Goal: Information Seeking & Learning: Learn about a topic

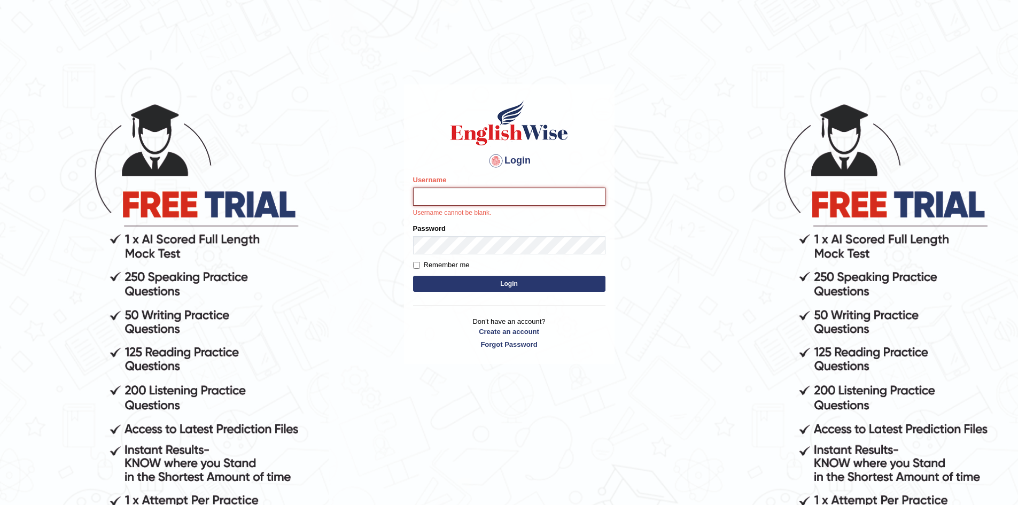
paste input "adam_ewonline"
type input "adam_ewonline"
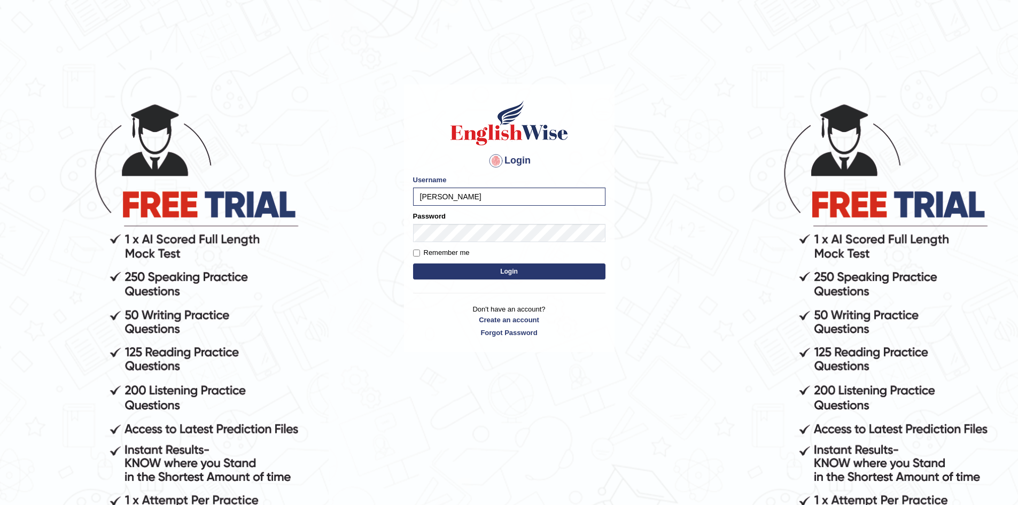
click at [434, 252] on label "Remember me" at bounding box center [441, 252] width 57 height 11
click at [420, 252] on input "Remember me" at bounding box center [416, 252] width 7 height 7
checkbox input "true"
click at [464, 274] on button "Login" at bounding box center [509, 271] width 192 height 16
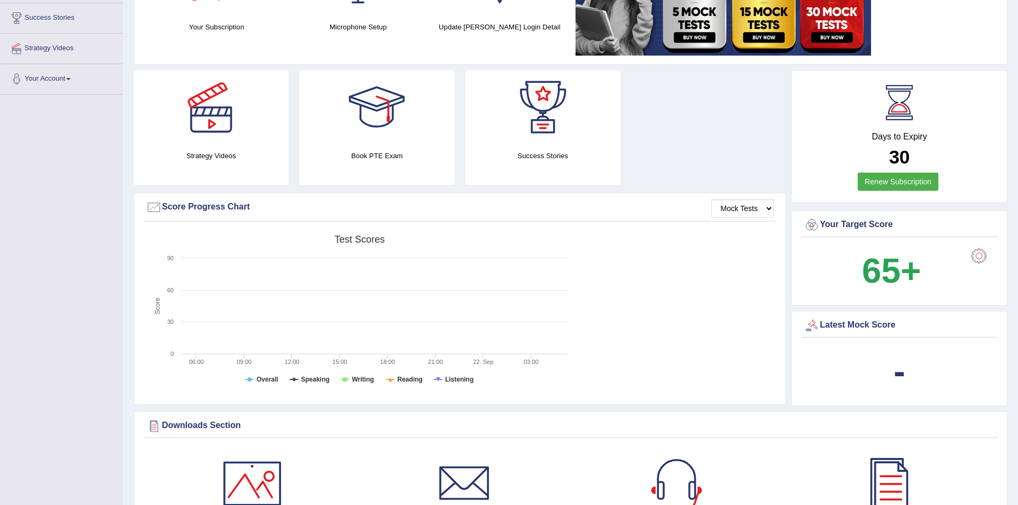
scroll to position [214, 0]
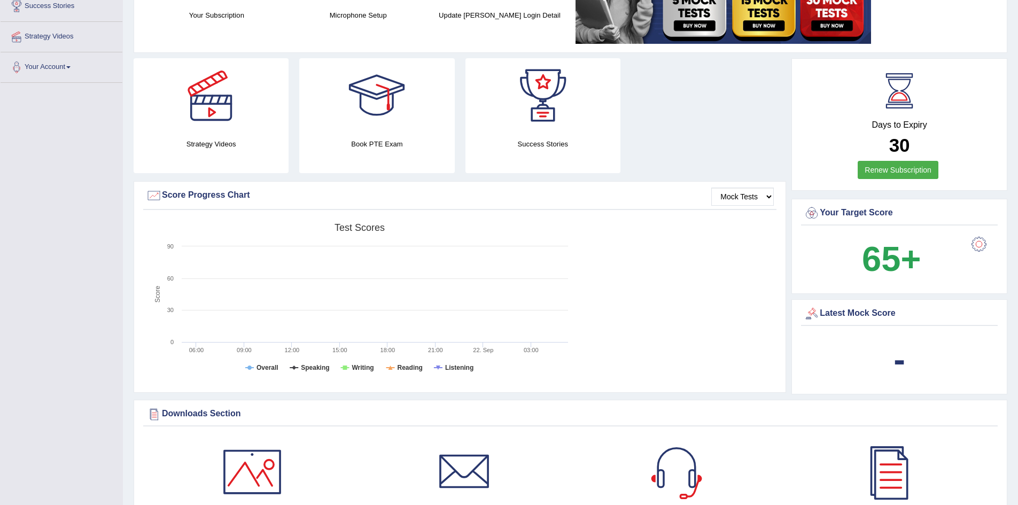
click at [904, 259] on b "65+" at bounding box center [891, 258] width 59 height 39
click at [909, 255] on b "65+" at bounding box center [891, 258] width 59 height 39
drag, startPoint x: 916, startPoint y: 252, endPoint x: 910, endPoint y: 254, distance: 6.3
click at [915, 253] on b "65+" at bounding box center [891, 258] width 59 height 39
click at [886, 259] on b "65+" at bounding box center [891, 258] width 59 height 39
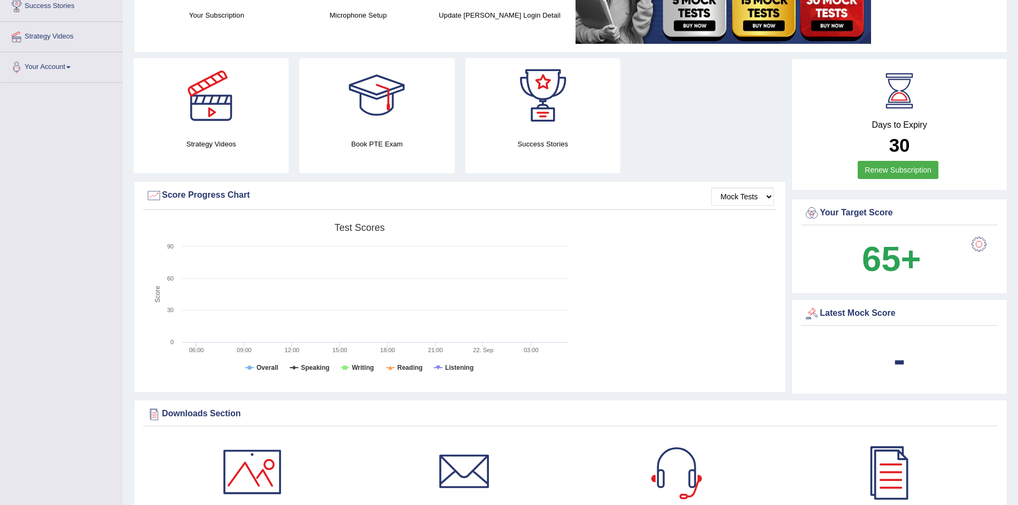
click at [870, 261] on b "65+" at bounding box center [891, 258] width 59 height 39
click at [983, 242] on div at bounding box center [978, 243] width 21 height 21
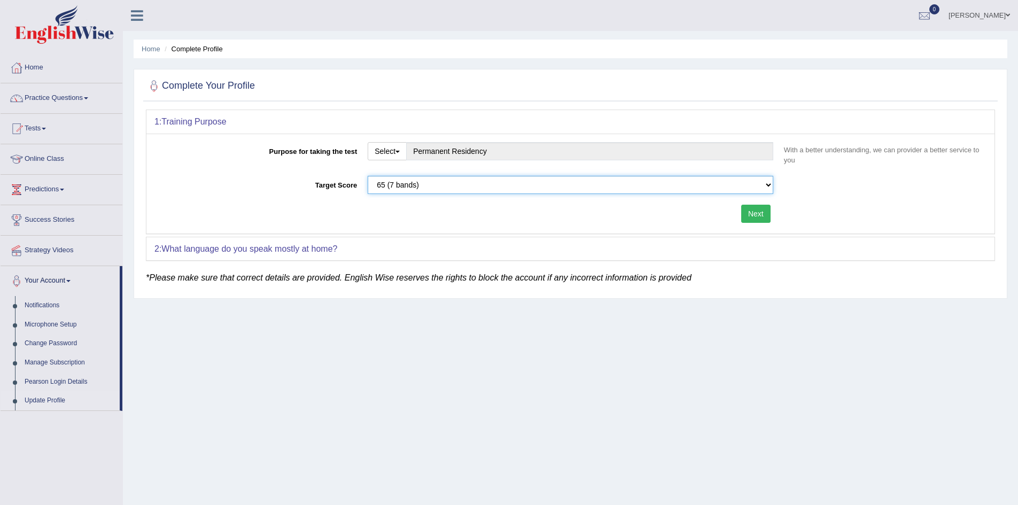
click at [556, 189] on select "Please select the correct value 50 (6 bands) 58 (6.5 bands) 65 (7 bands) 79 (8 …" at bounding box center [569, 185] width 405 height 18
select select "79"
click at [367, 176] on select "Please select the correct value 50 (6 bands) 58 (6.5 bands) 65 (7 bands) 79 (8 …" at bounding box center [569, 185] width 405 height 18
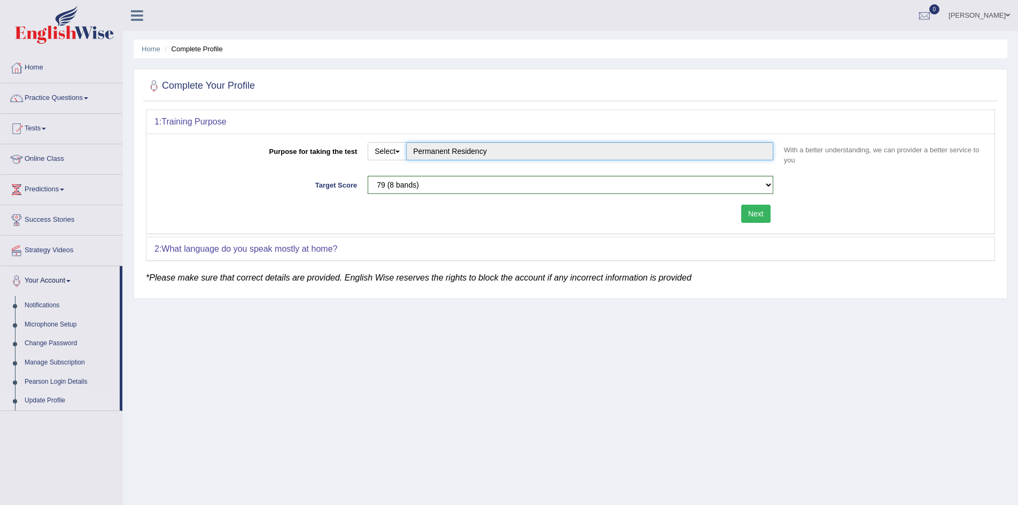
click at [517, 153] on input "Permanent Residency" at bounding box center [589, 151] width 367 height 18
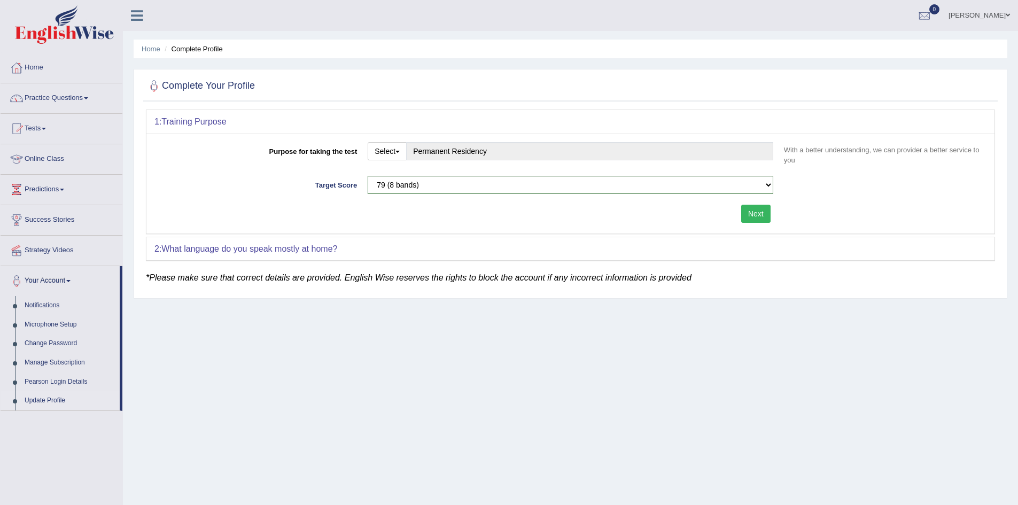
click at [576, 256] on div "2: What language do you speak mostly at home?" at bounding box center [570, 249] width 848 height 24
click at [749, 223] on div "Next" at bounding box center [466, 215] width 624 height 21
click at [754, 211] on button "Next" at bounding box center [755, 214] width 29 height 18
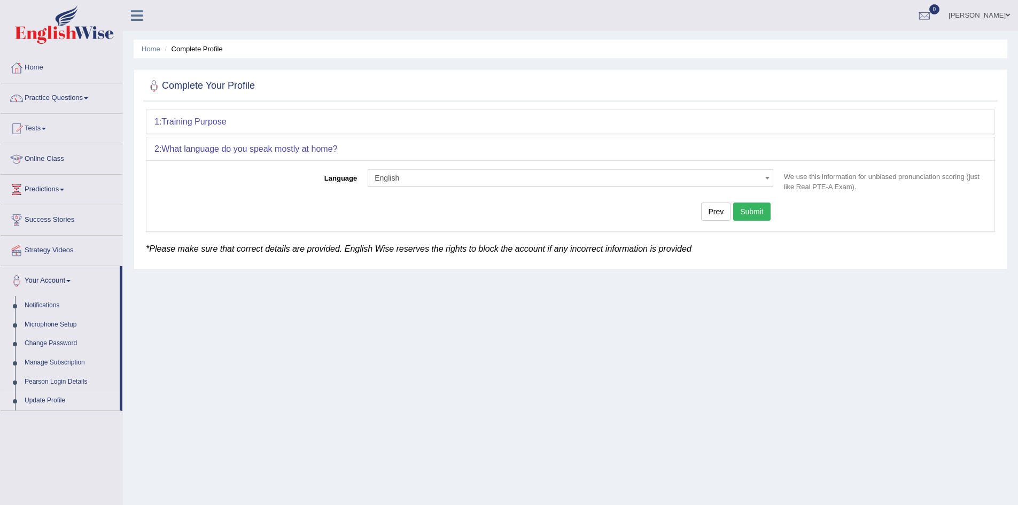
click at [432, 178] on span "English" at bounding box center [566, 178] width 385 height 11
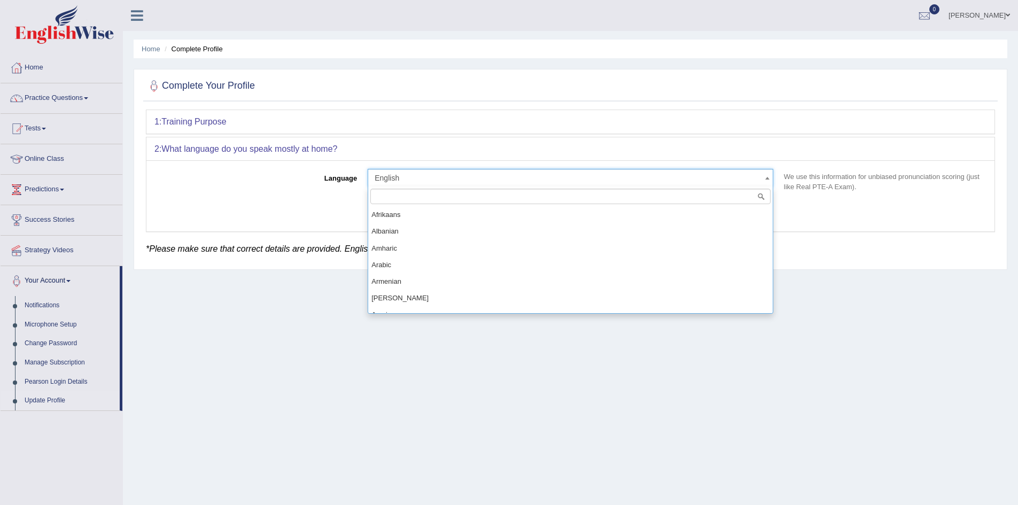
scroll to position [332, 0]
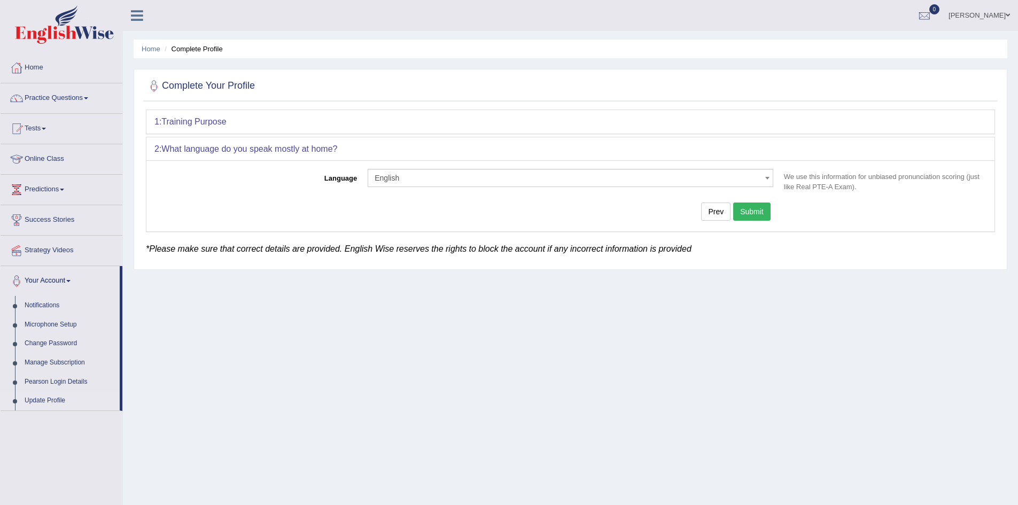
click at [757, 213] on button "Submit" at bounding box center [751, 211] width 37 height 18
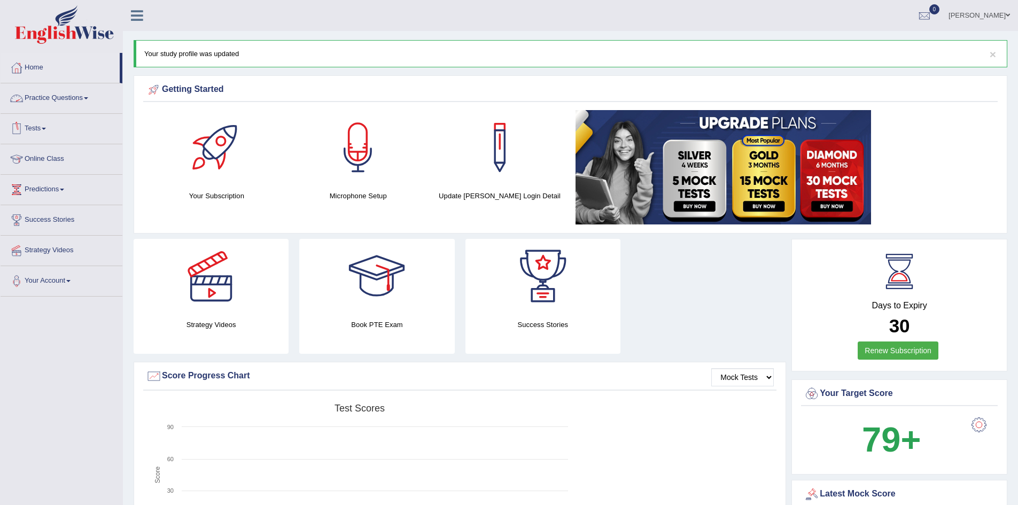
click at [88, 97] on span at bounding box center [86, 98] width 4 height 2
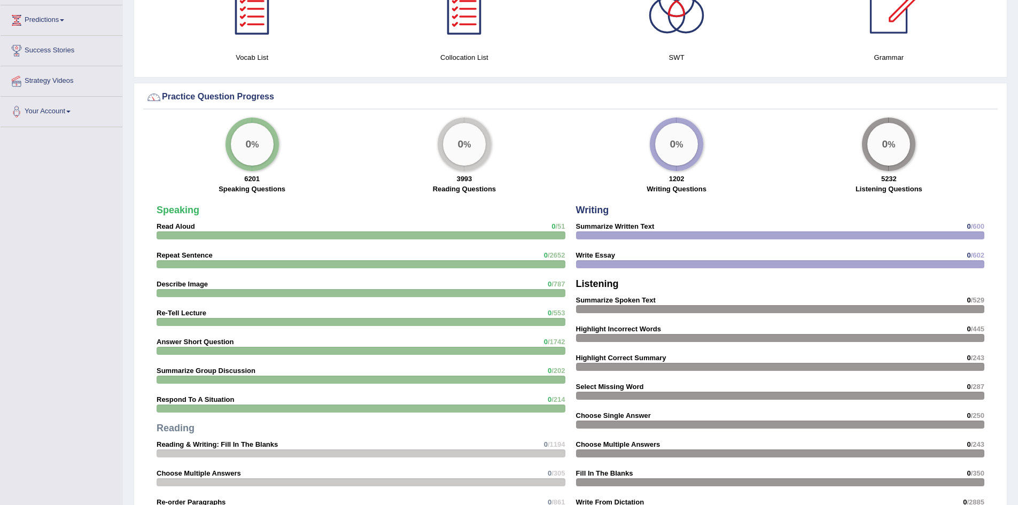
scroll to position [748, 0]
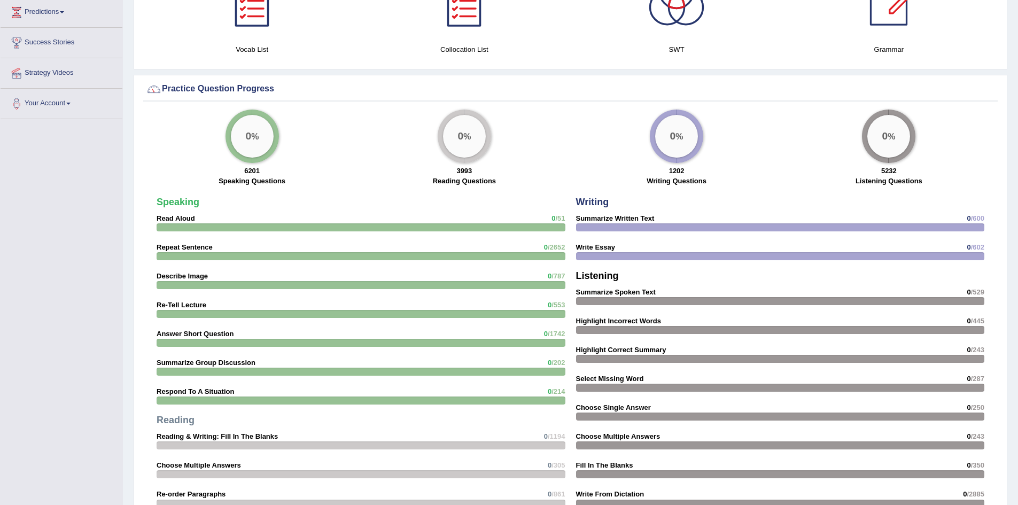
click at [457, 227] on div at bounding box center [360, 227] width 409 height 8
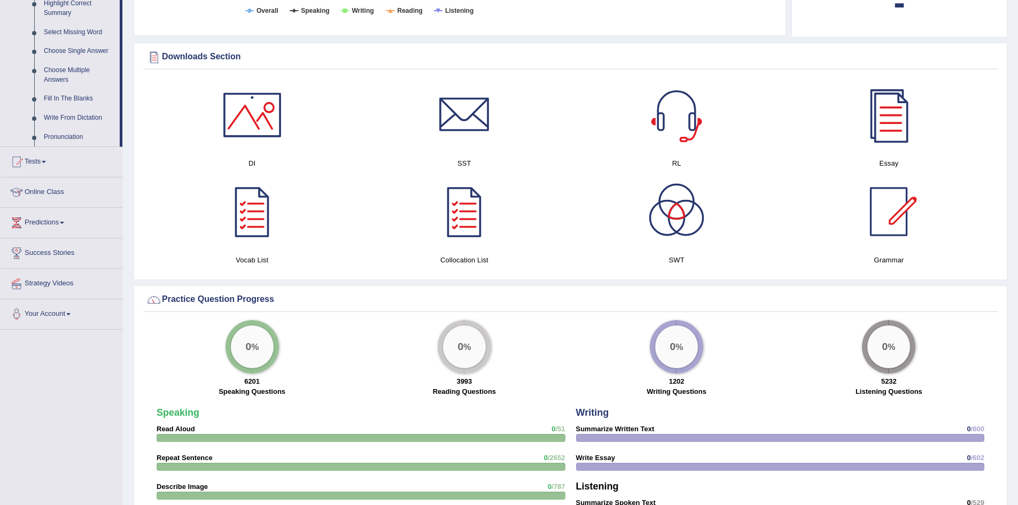
scroll to position [519, 0]
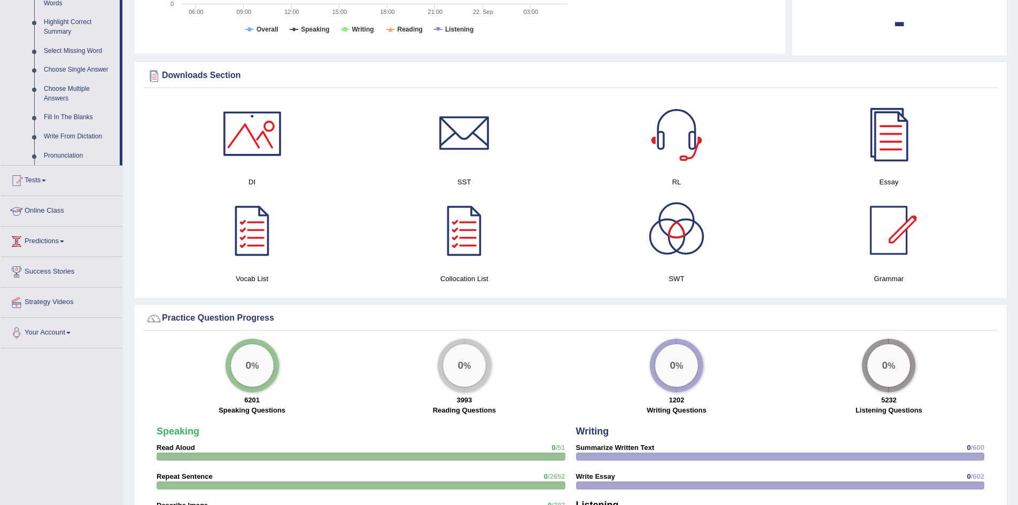
click at [52, 209] on link "Online Class" at bounding box center [62, 209] width 122 height 27
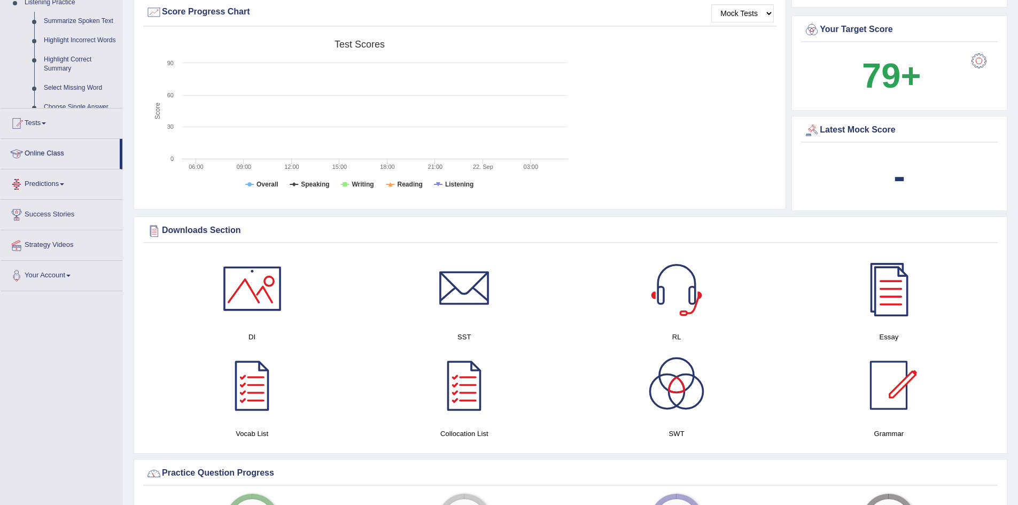
scroll to position [116, 0]
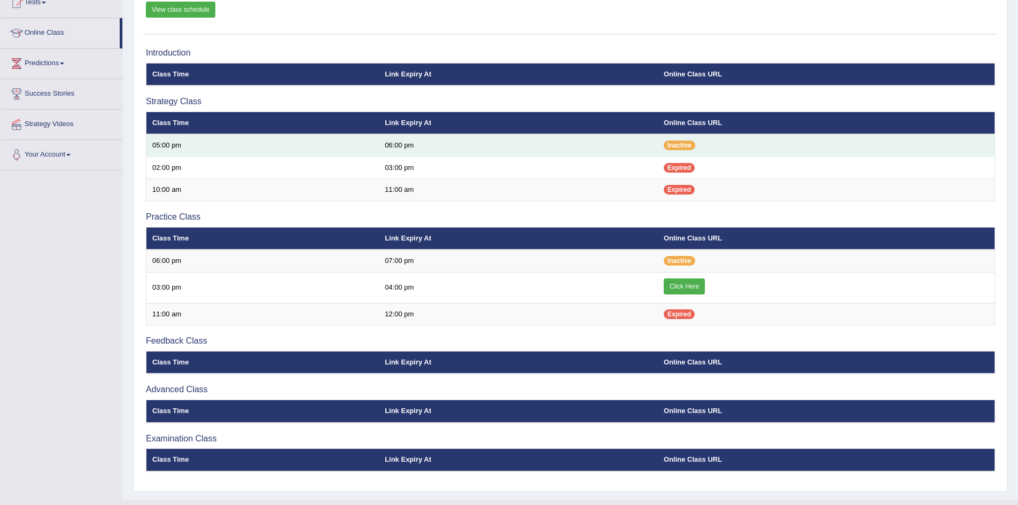
scroll to position [147, 0]
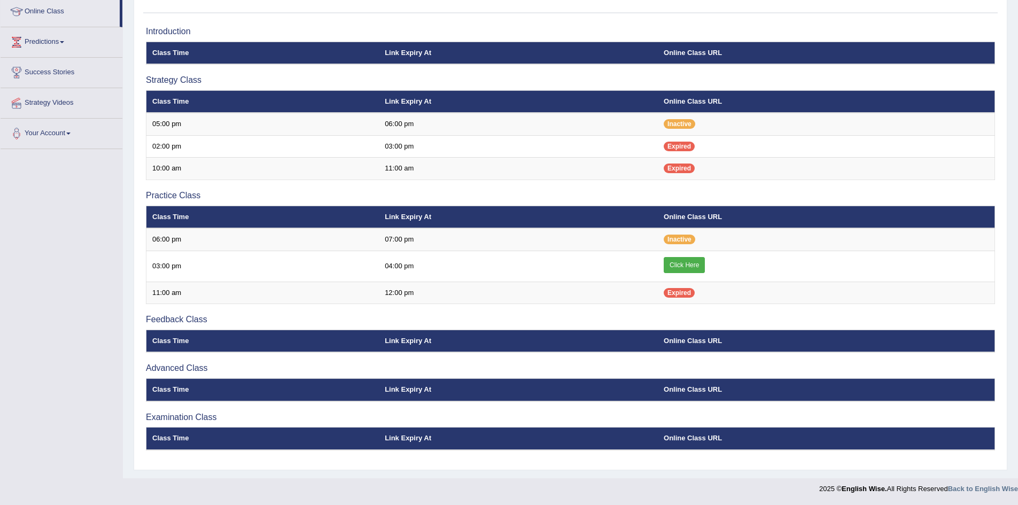
click at [194, 368] on h3 "Advanced Class" at bounding box center [570, 368] width 849 height 10
click at [379, 362] on div "Introduction Class Time Link Expiry At Online Class URL Strategy Class Class Ti…" at bounding box center [570, 242] width 854 height 443
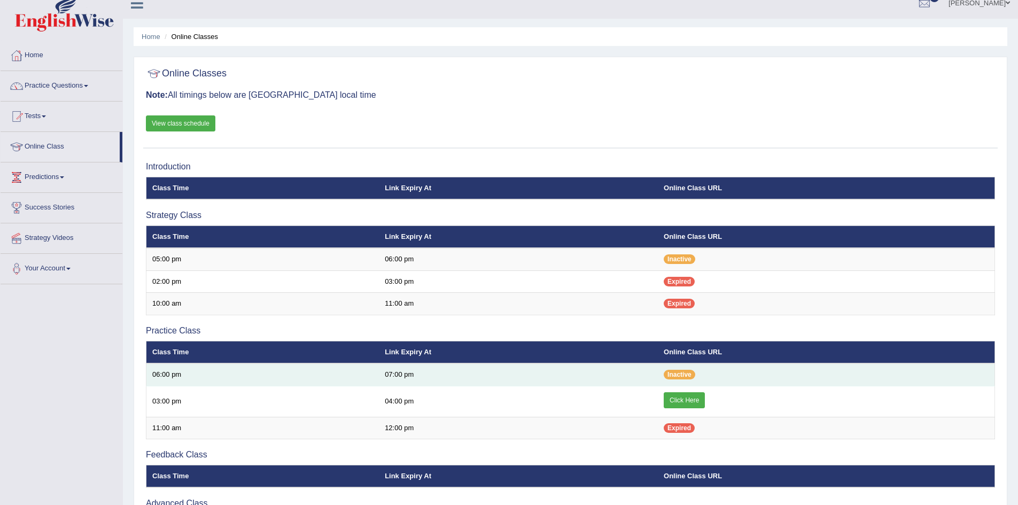
scroll to position [0, 0]
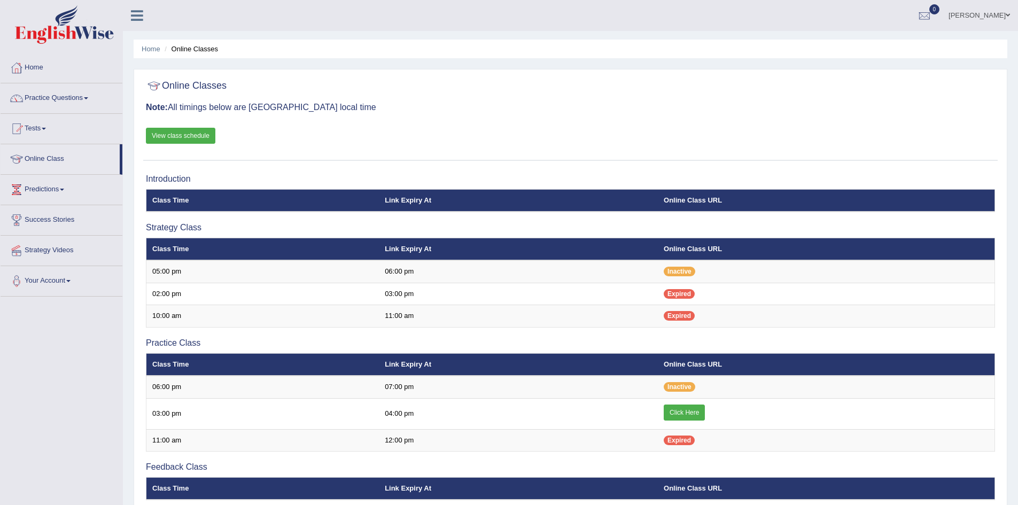
click at [185, 137] on link "View class schedule" at bounding box center [180, 136] width 69 height 16
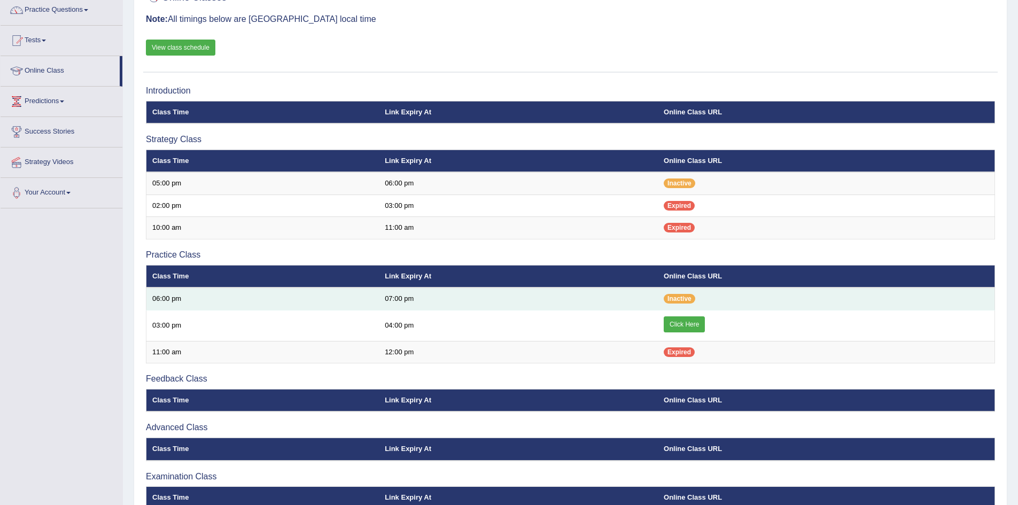
scroll to position [107, 0]
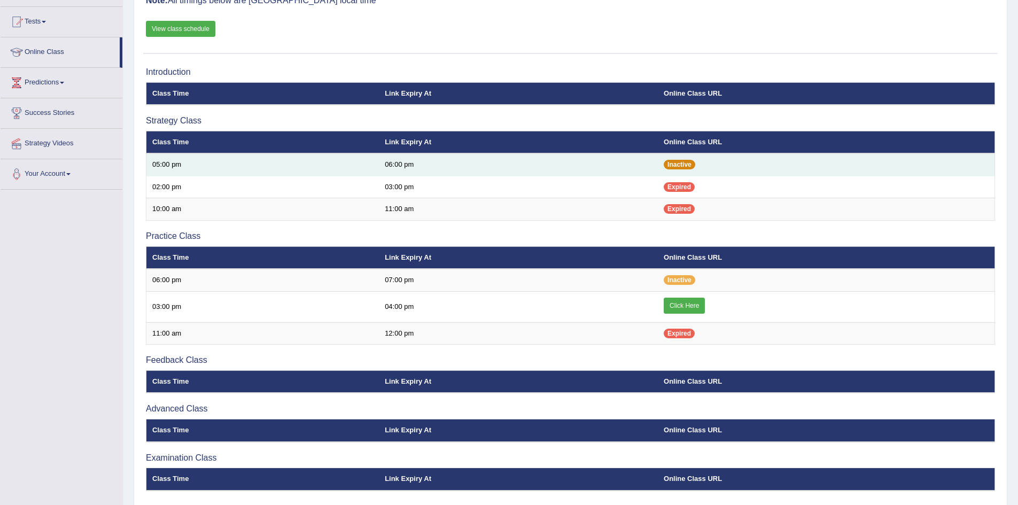
click at [672, 166] on span "Inactive" at bounding box center [679, 165] width 32 height 10
click at [398, 165] on td "06:00 pm" at bounding box center [518, 164] width 279 height 22
click at [350, 170] on td "05:00 pm" at bounding box center [262, 164] width 233 height 22
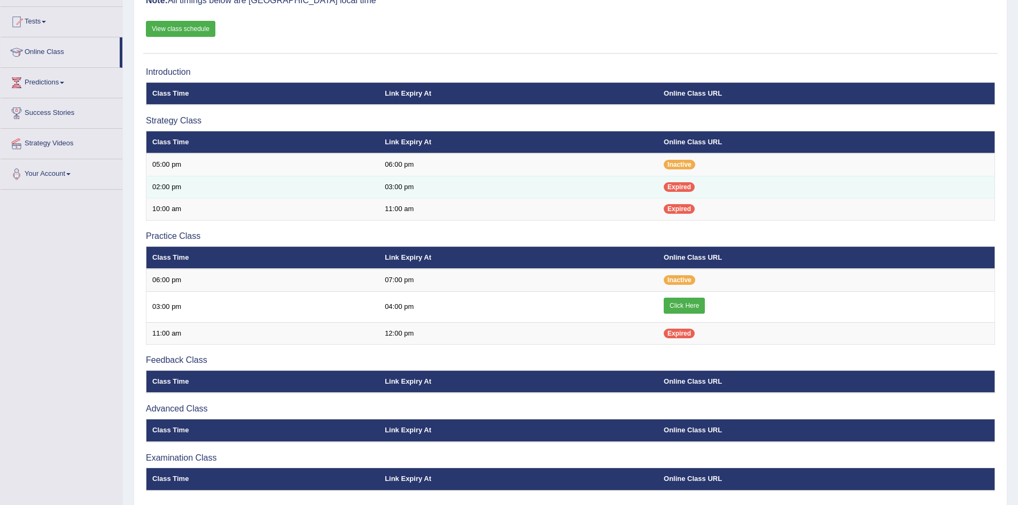
scroll to position [53, 0]
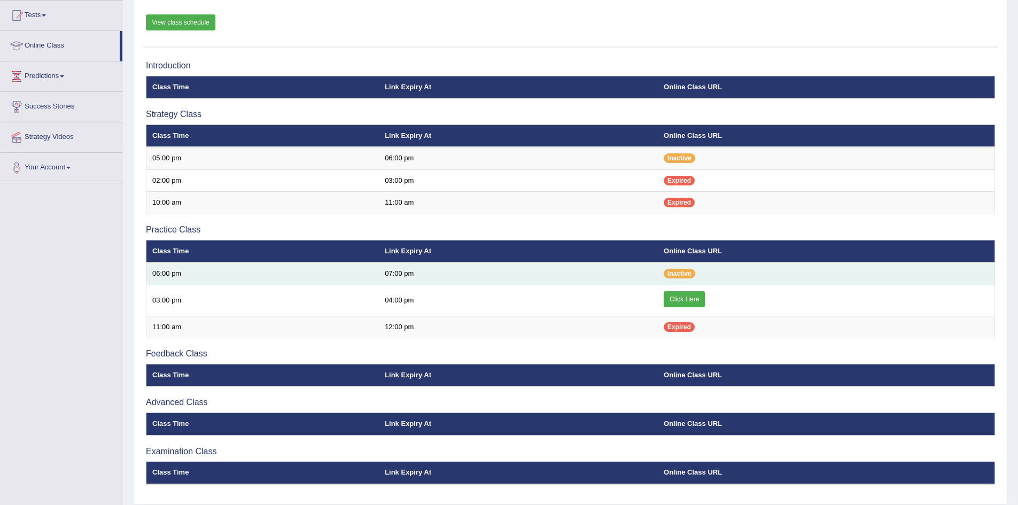
scroll to position [94, 0]
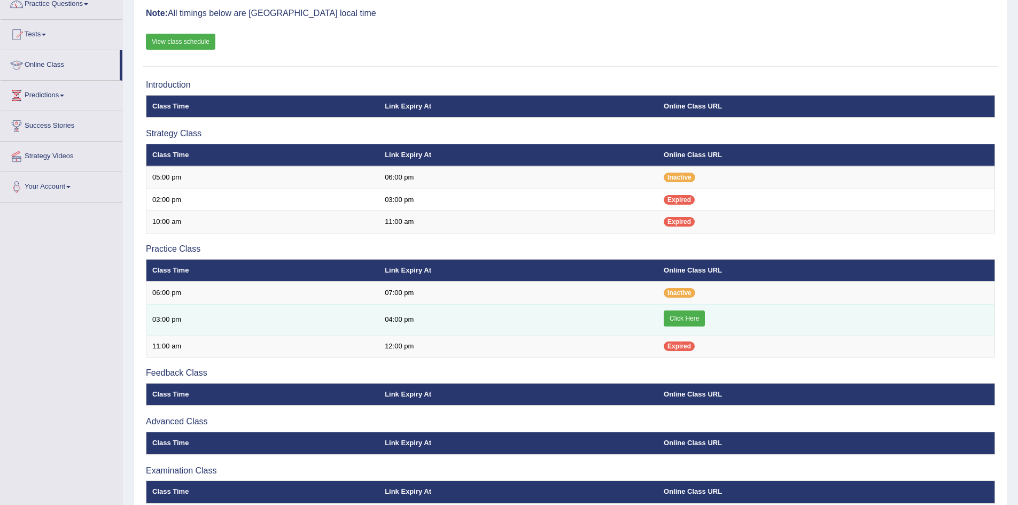
click at [684, 317] on link "Click Here" at bounding box center [683, 318] width 41 height 16
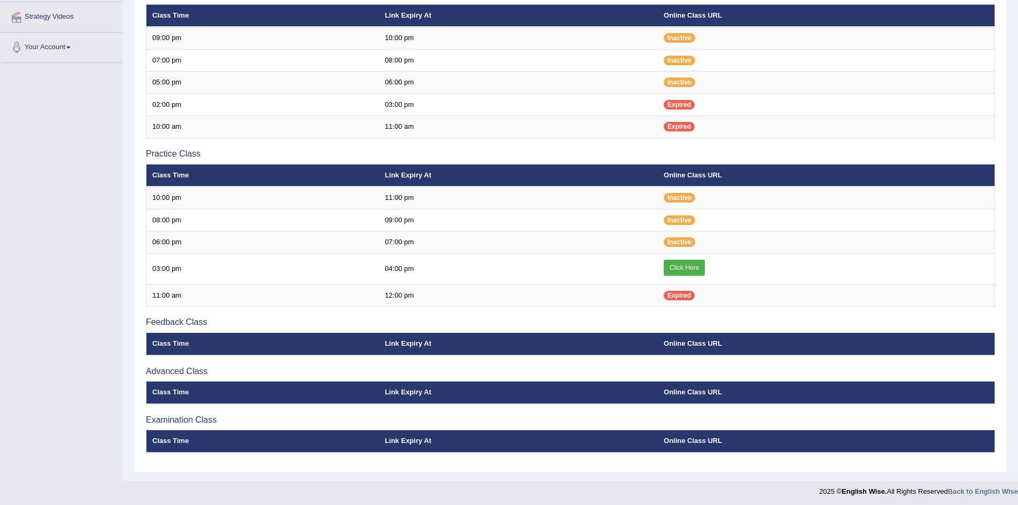
scroll to position [236, 0]
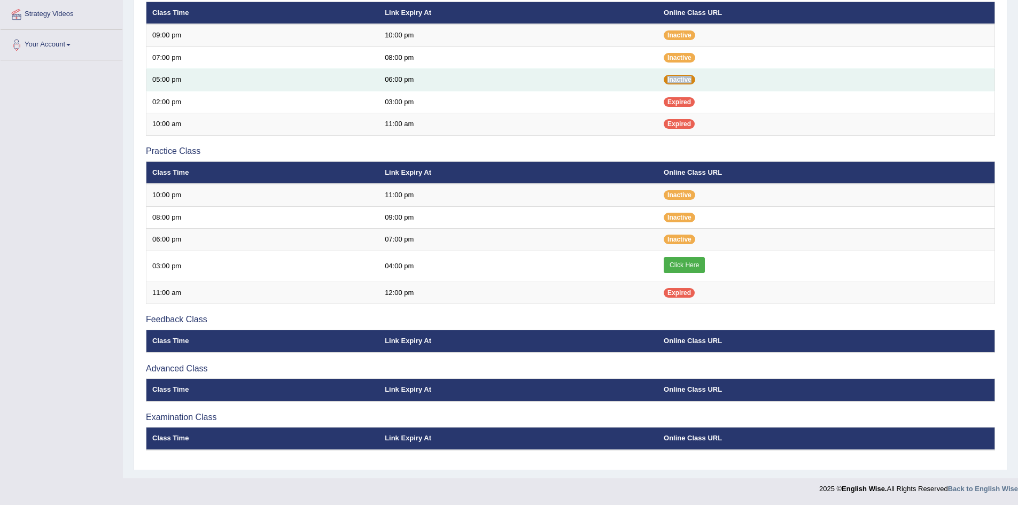
drag, startPoint x: 663, startPoint y: 78, endPoint x: 691, endPoint y: 82, distance: 28.1
click at [691, 82] on span "Inactive" at bounding box center [679, 80] width 32 height 10
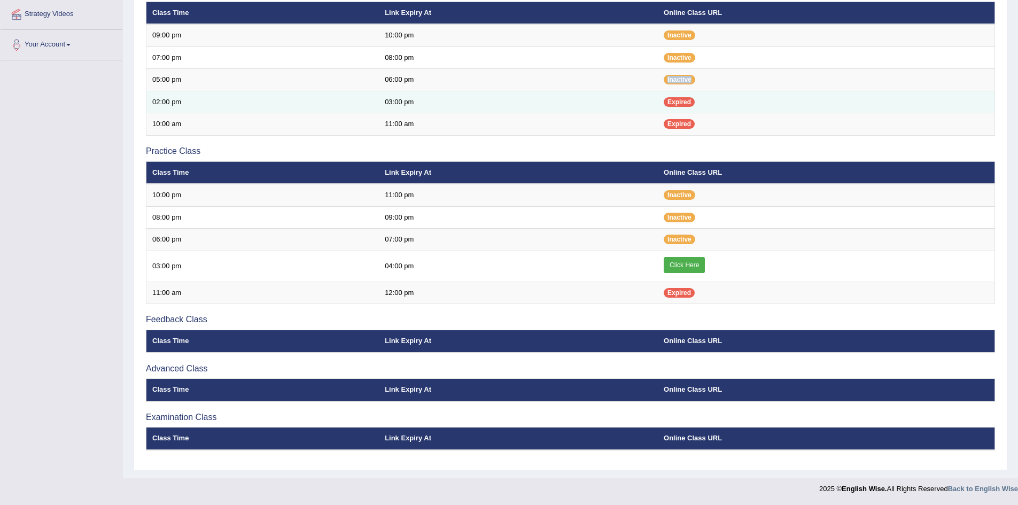
copy span "Inactive"
click at [770, 104] on td "Expired" at bounding box center [826, 102] width 337 height 22
drag, startPoint x: 666, startPoint y: 103, endPoint x: 691, endPoint y: 104, distance: 24.6
click at [691, 104] on span "Expired" at bounding box center [678, 102] width 31 height 10
drag, startPoint x: 668, startPoint y: 103, endPoint x: 690, endPoint y: 103, distance: 21.9
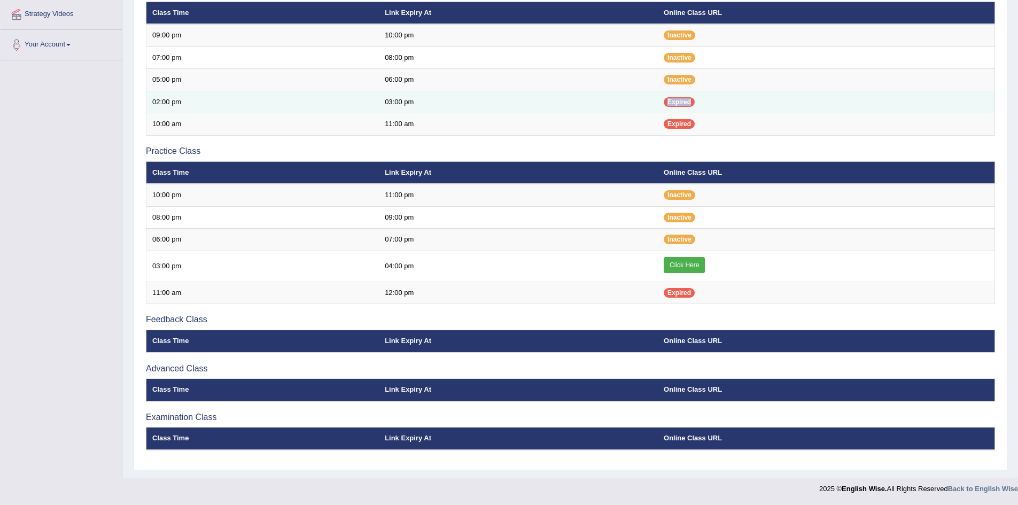
click at [690, 103] on span "Expired" at bounding box center [678, 102] width 31 height 10
click at [768, 104] on td "Expired" at bounding box center [826, 102] width 337 height 22
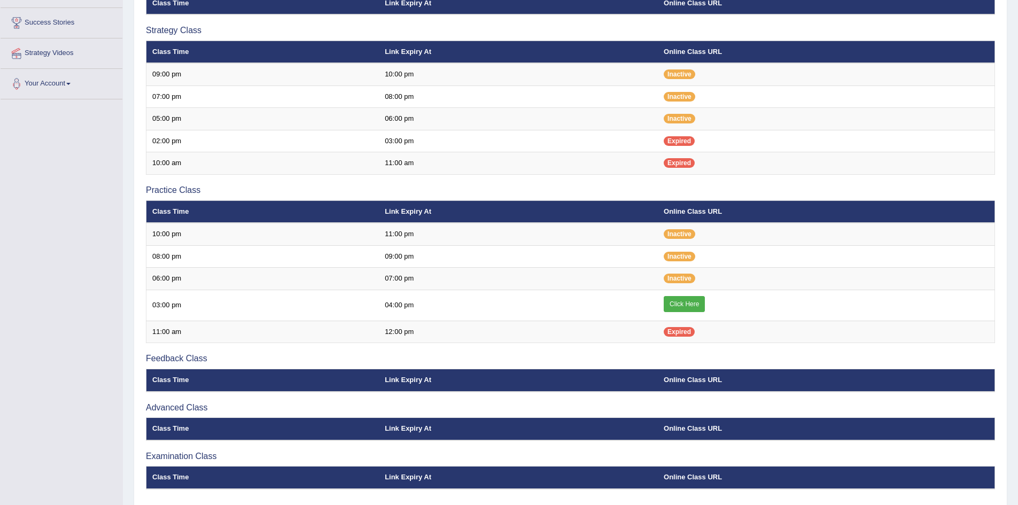
scroll to position [129, 0]
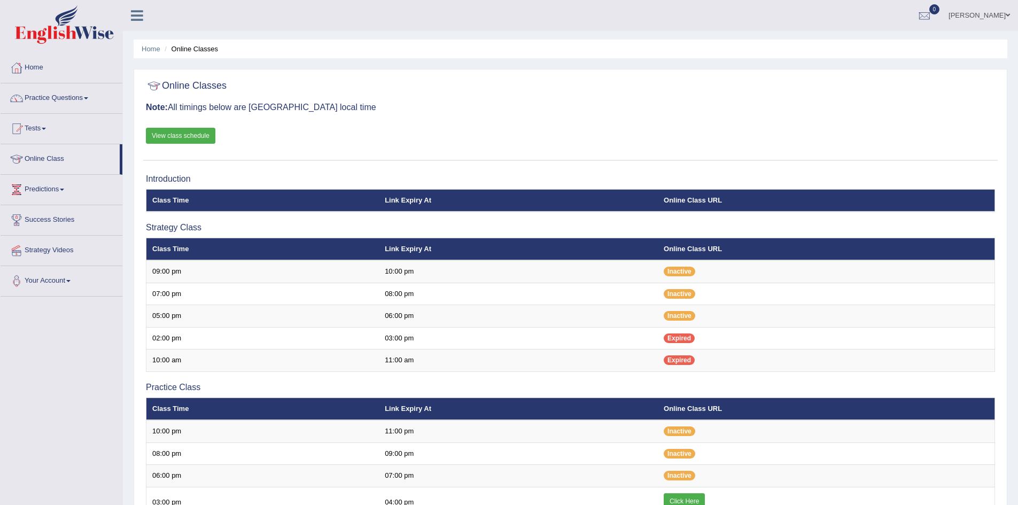
click at [217, 111] on h3 "Note: All timings below are Melbourne local time" at bounding box center [570, 108] width 849 height 10
click at [420, 94] on div at bounding box center [570, 86] width 849 height 22
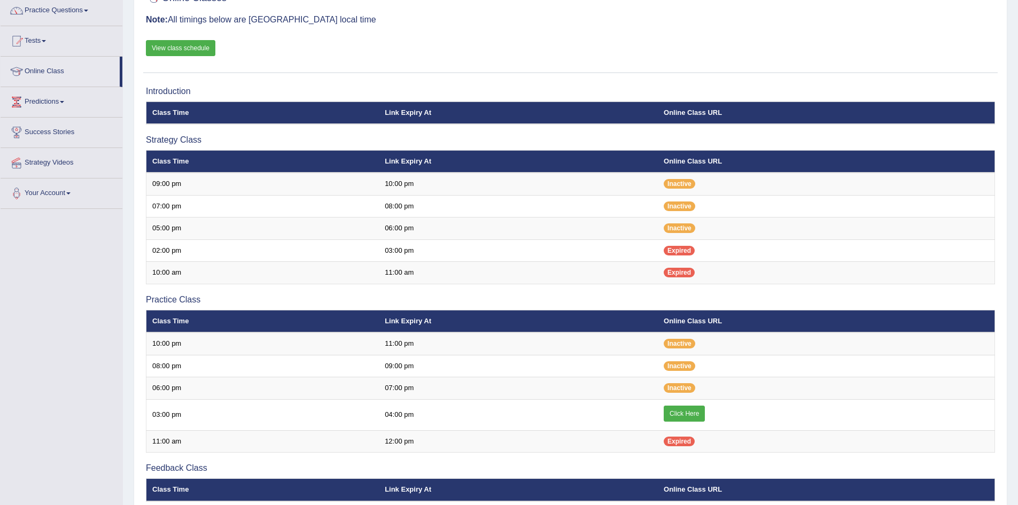
scroll to position [107, 0]
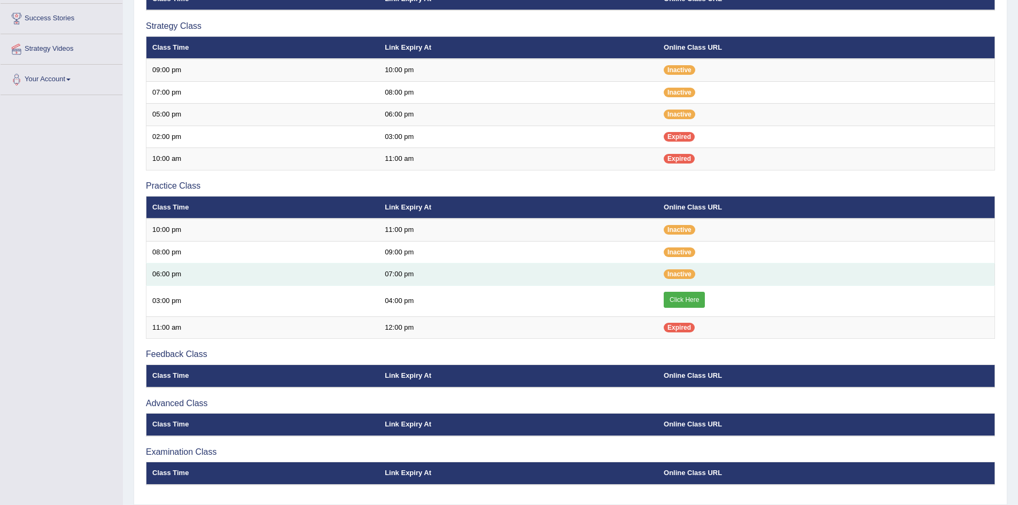
scroll to position [183, 0]
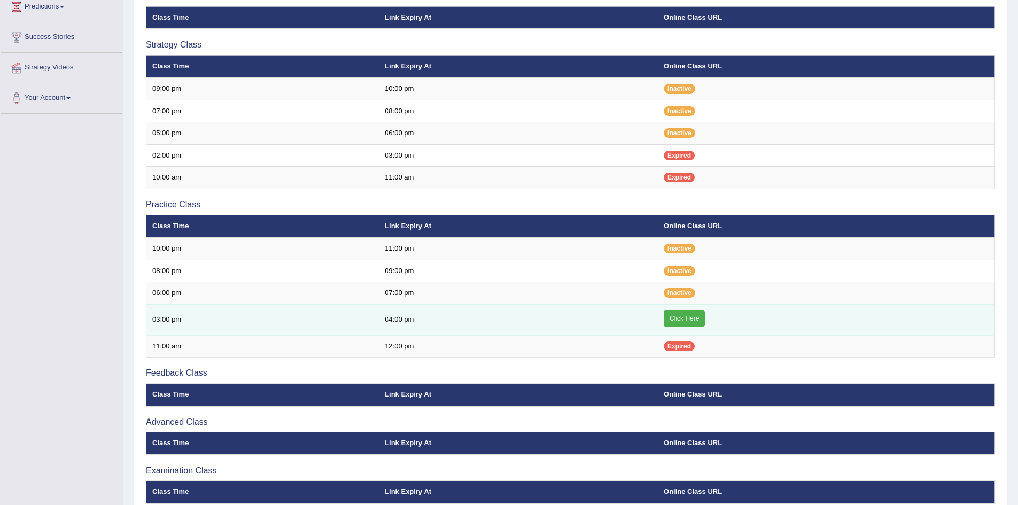
click at [680, 318] on link "Click Here" at bounding box center [683, 318] width 41 height 16
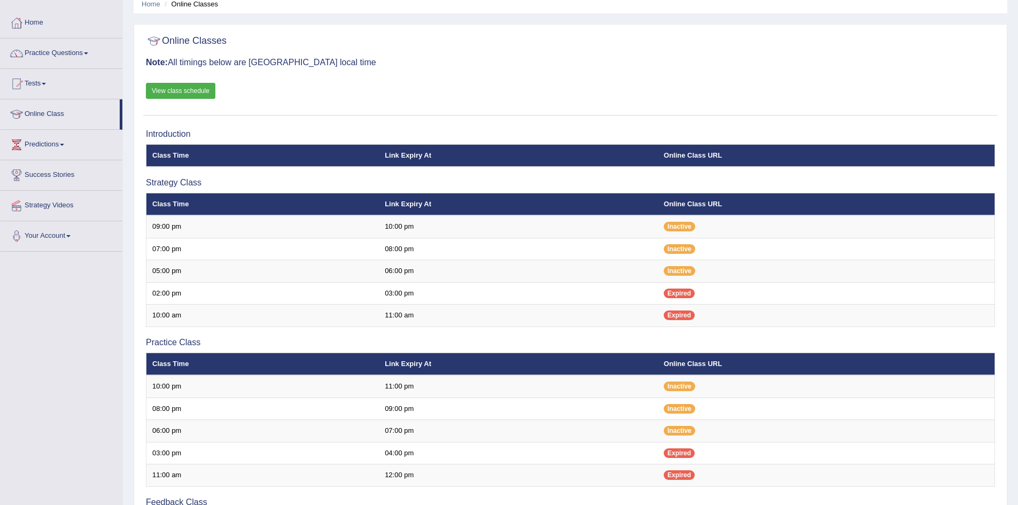
scroll to position [14, 0]
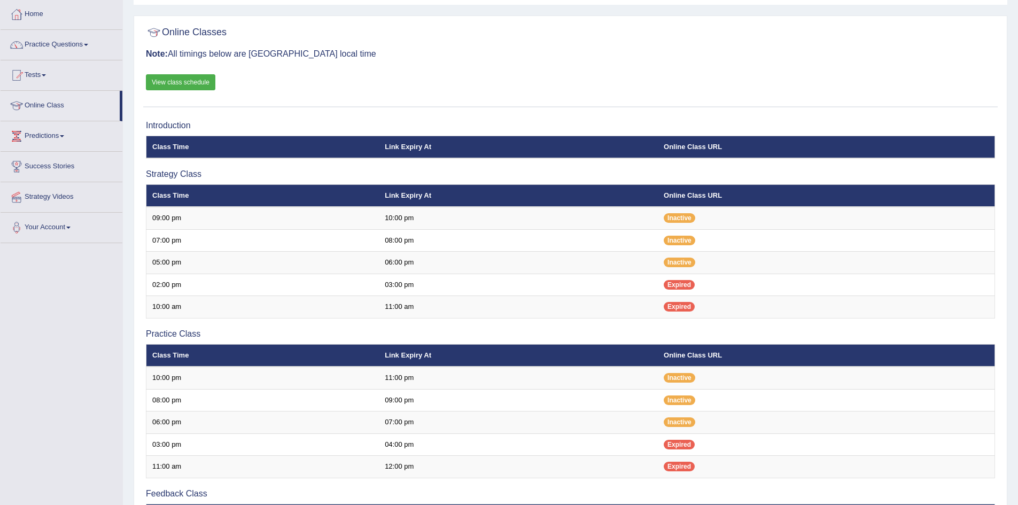
scroll to position [14, 0]
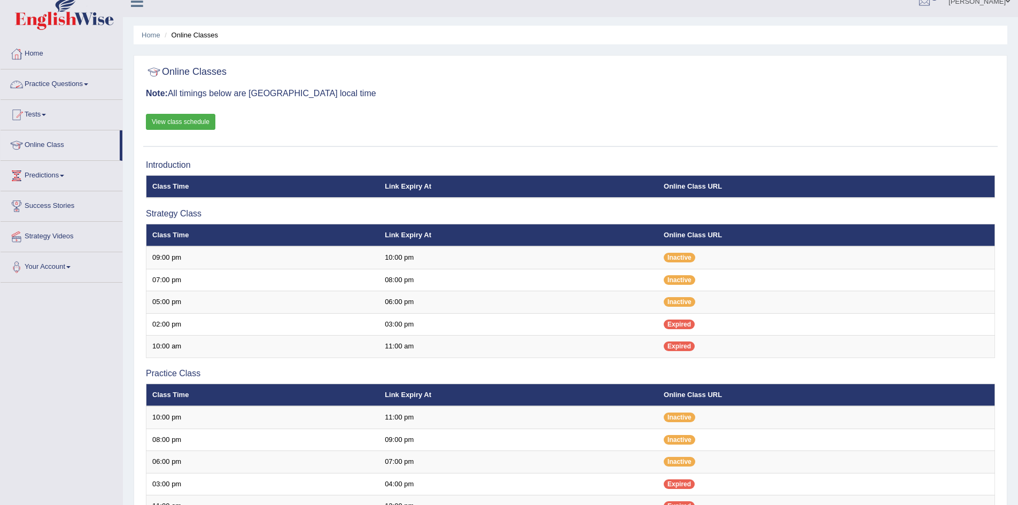
click at [91, 83] on link "Practice Questions" at bounding box center [62, 82] width 122 height 27
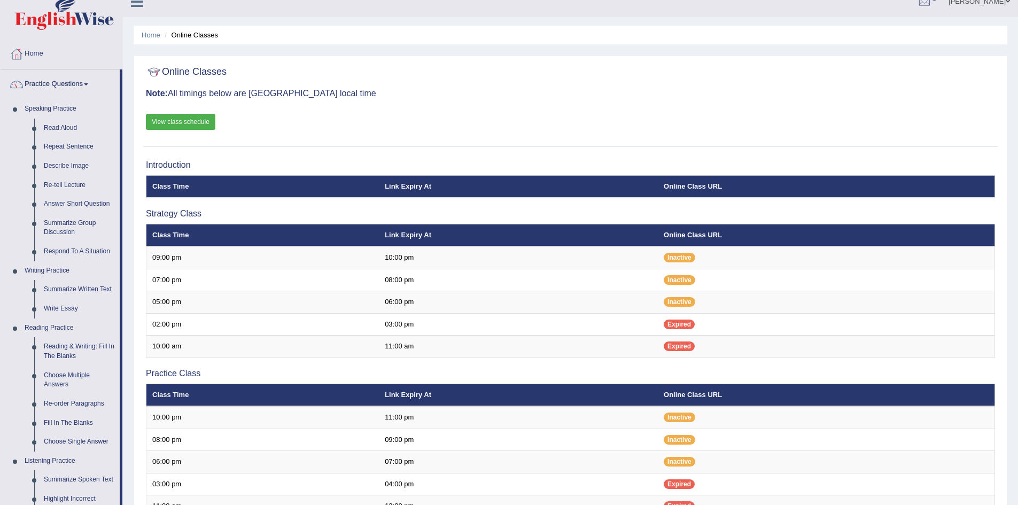
click at [91, 83] on link "Practice Questions" at bounding box center [60, 82] width 119 height 27
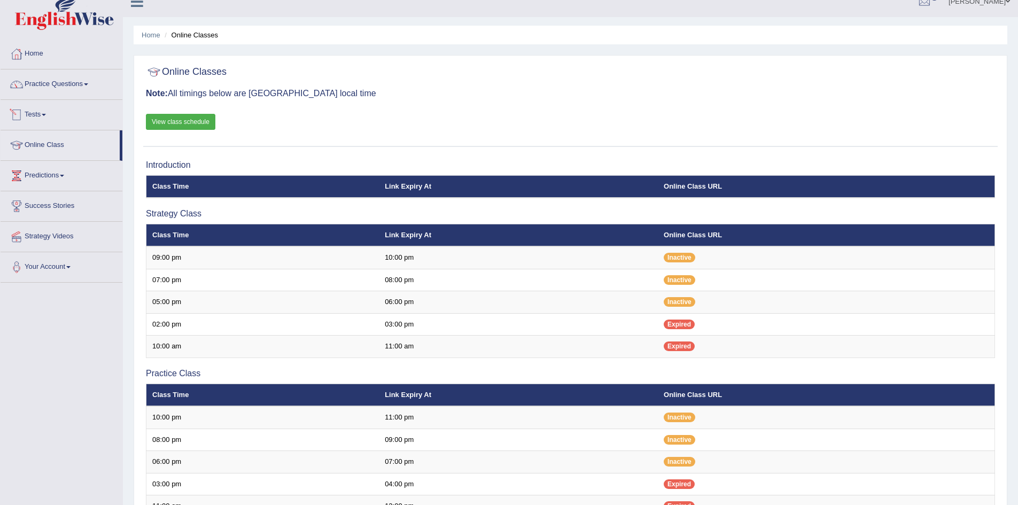
click at [46, 114] on span at bounding box center [44, 115] width 4 height 2
click at [65, 174] on link "Predictions" at bounding box center [62, 174] width 122 height 27
click at [65, 174] on link "Predictions" at bounding box center [60, 174] width 119 height 27
click at [71, 265] on link "Your Account" at bounding box center [62, 265] width 122 height 27
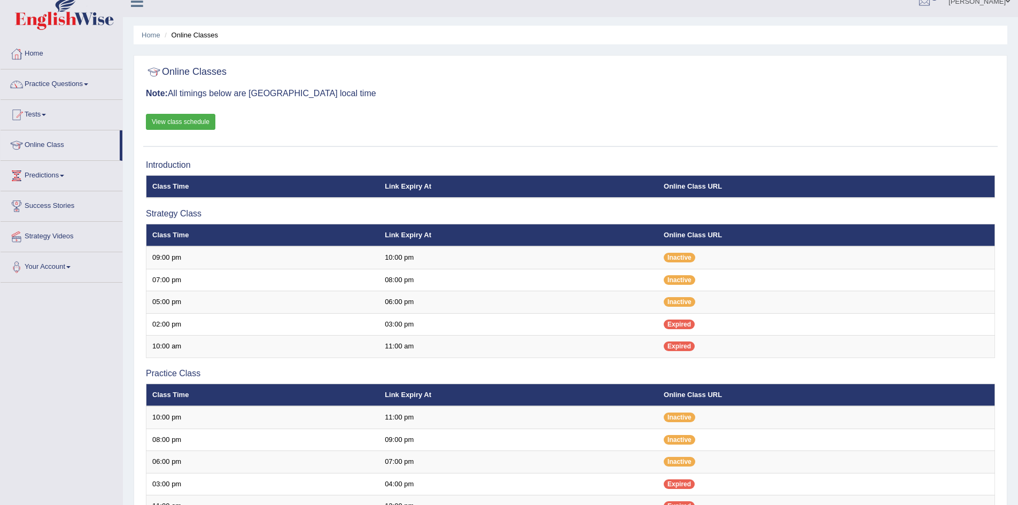
click at [558, 121] on div "Online Classes Note: All timings below are [GEOGRAPHIC_DATA] local time View cl…" at bounding box center [570, 104] width 854 height 86
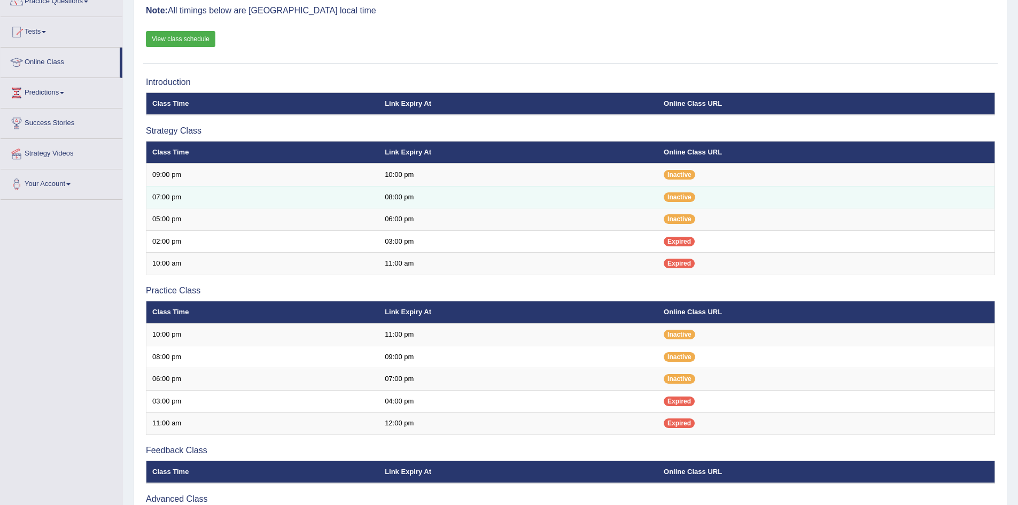
scroll to position [67, 0]
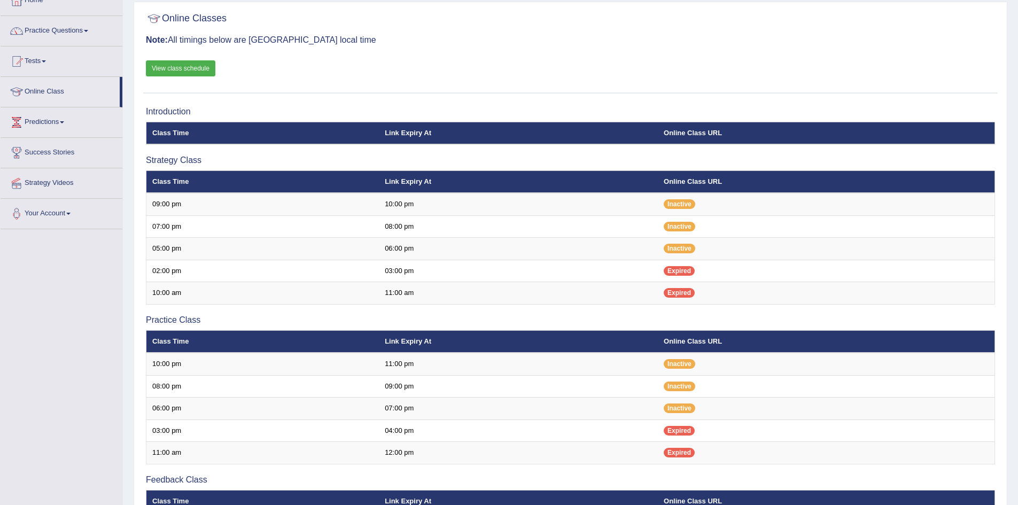
scroll to position [67, 0]
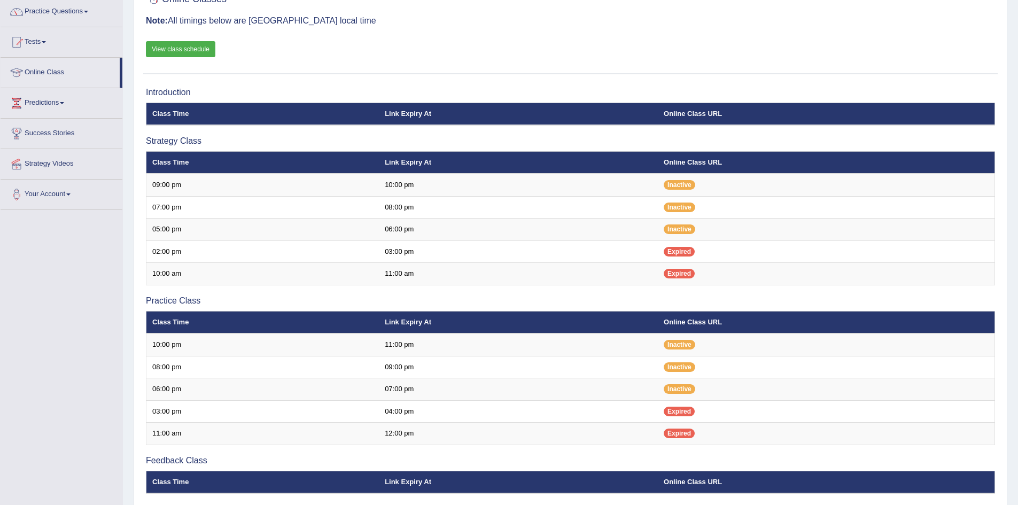
scroll to position [67, 0]
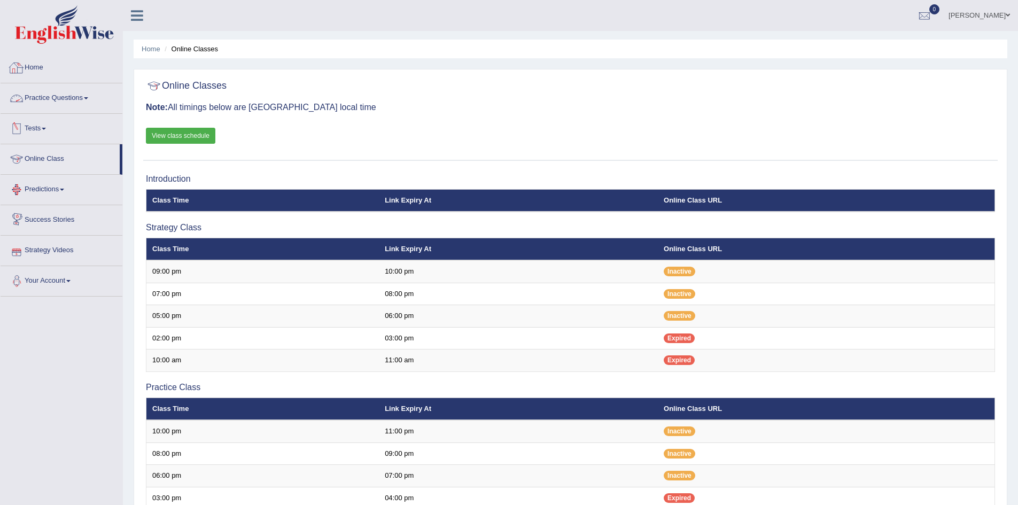
click at [139, 13] on icon at bounding box center [137, 16] width 12 height 14
click at [34, 66] on link "Home" at bounding box center [62, 66] width 122 height 27
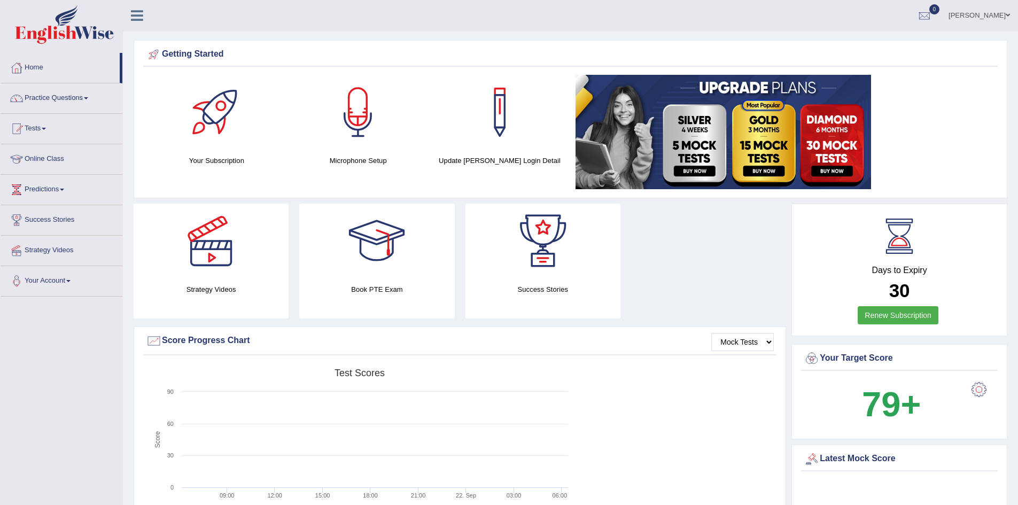
click at [356, 114] on div at bounding box center [357, 112] width 75 height 75
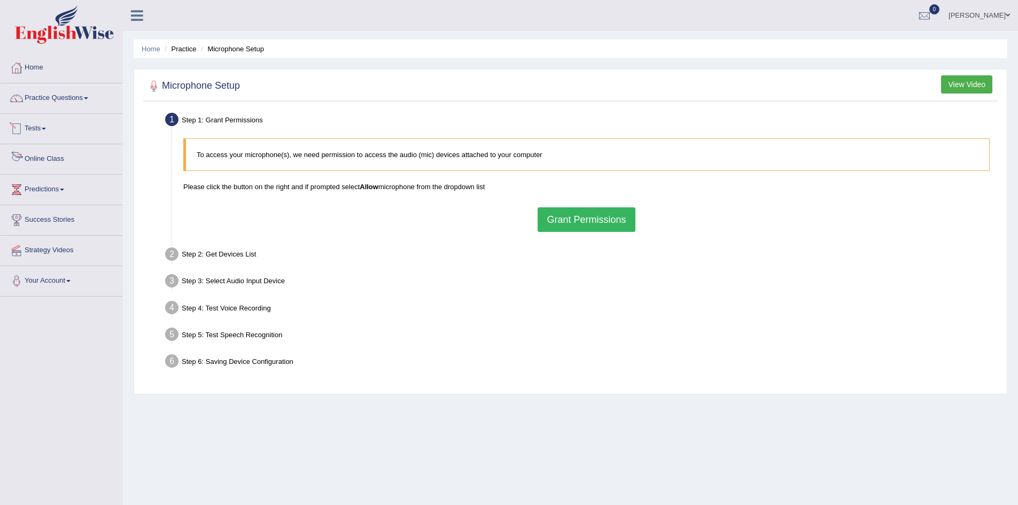
click at [51, 161] on link "Online Class" at bounding box center [62, 157] width 122 height 27
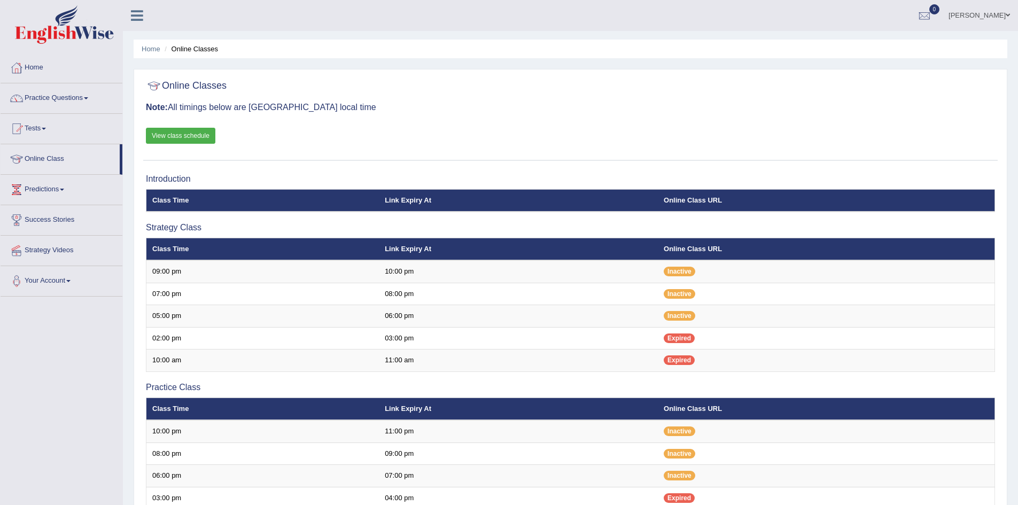
scroll to position [53, 0]
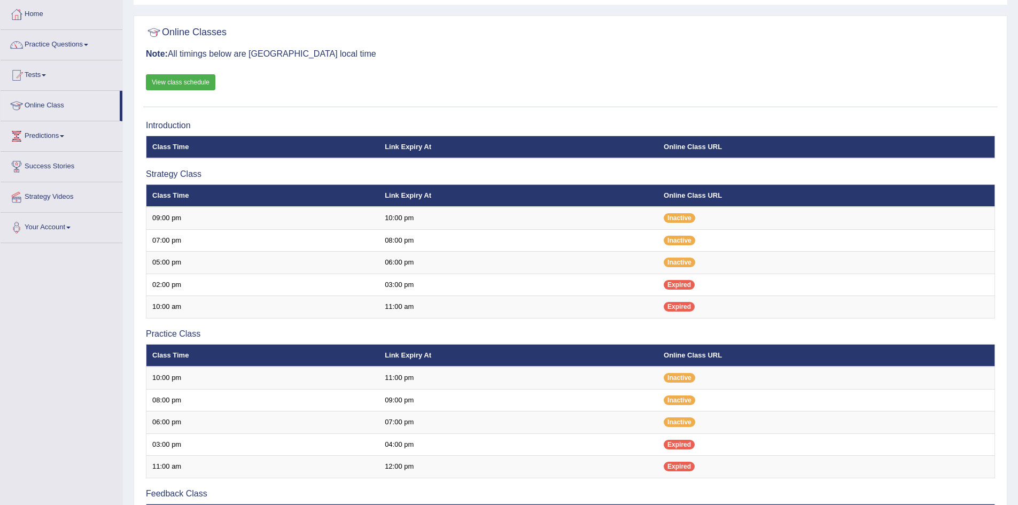
scroll to position [53, 0]
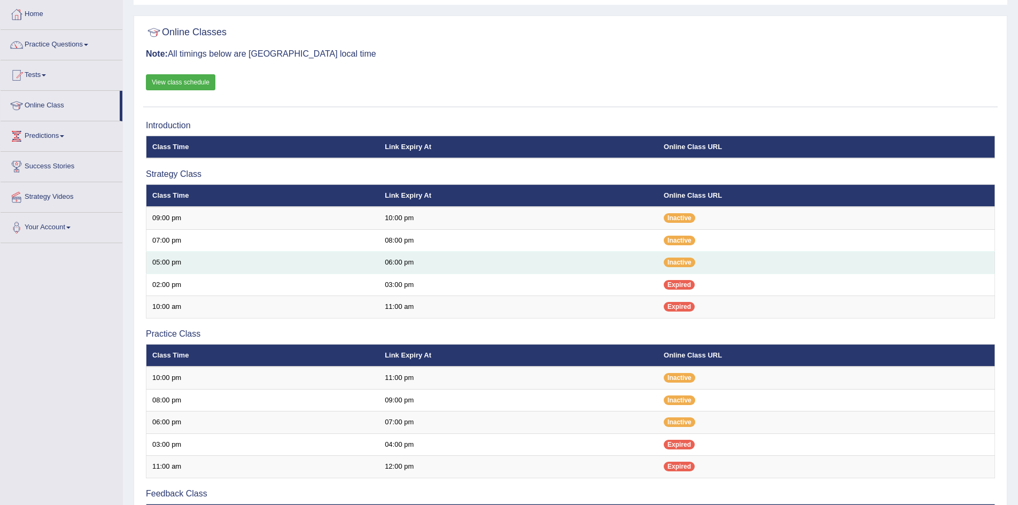
click at [343, 263] on td "05:00 pm" at bounding box center [262, 263] width 233 height 22
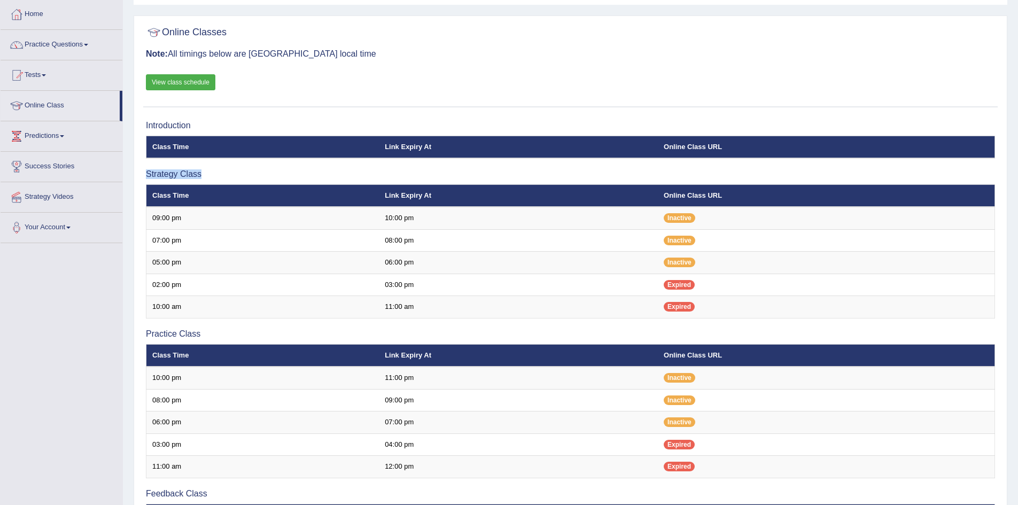
drag, startPoint x: 146, startPoint y: 174, endPoint x: 202, endPoint y: 171, distance: 56.7
click at [202, 171] on h3 "Strategy Class" at bounding box center [570, 174] width 849 height 10
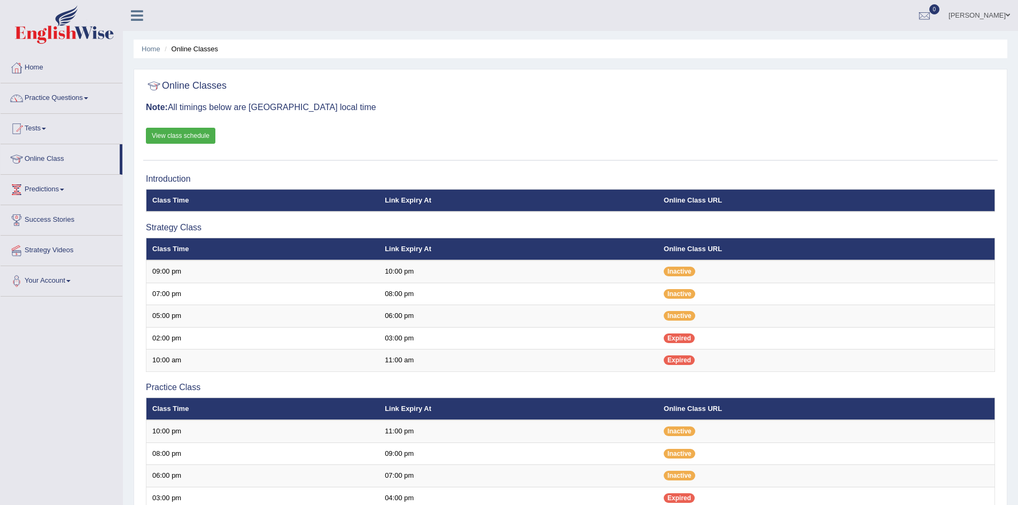
click at [209, 382] on h3 "Practice Class" at bounding box center [570, 387] width 849 height 10
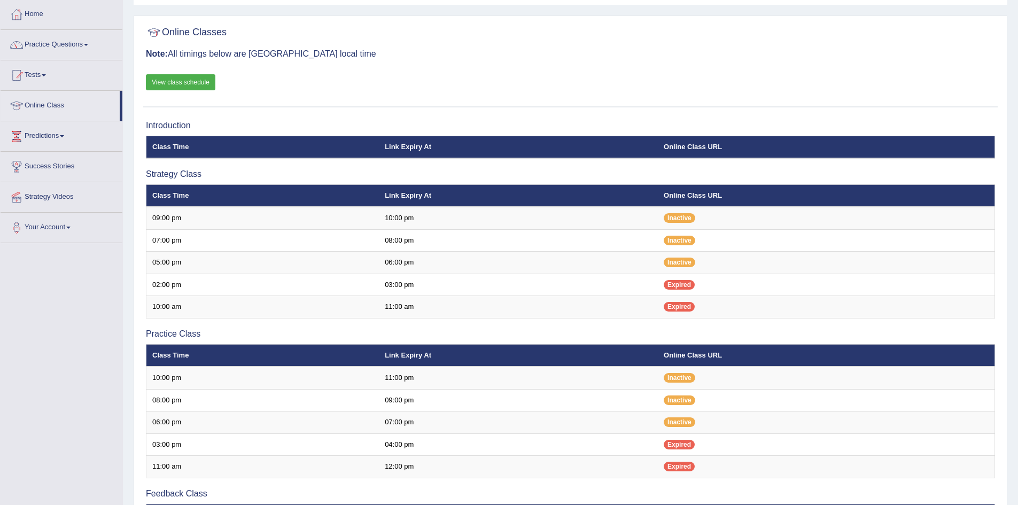
click at [79, 358] on div "Toggle navigation Home Practice Questions Speaking Practice Read Aloud Repeat S…" at bounding box center [509, 310] width 1018 height 727
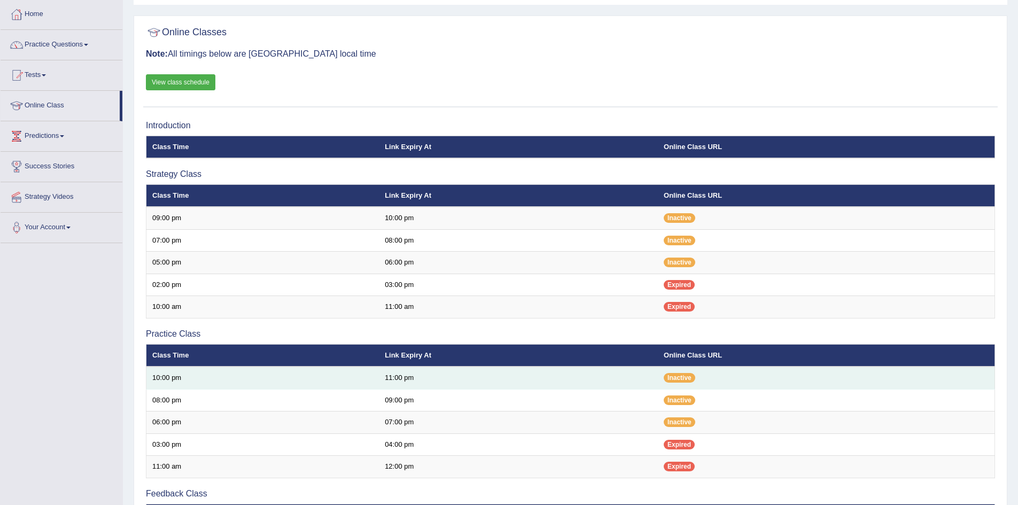
scroll to position [53, 0]
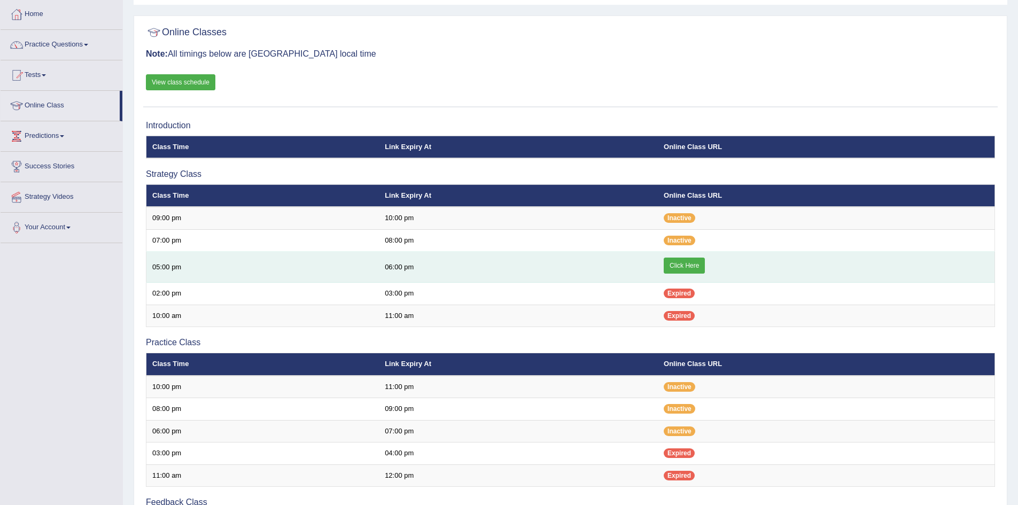
click at [683, 265] on link "Click Here" at bounding box center [683, 265] width 41 height 16
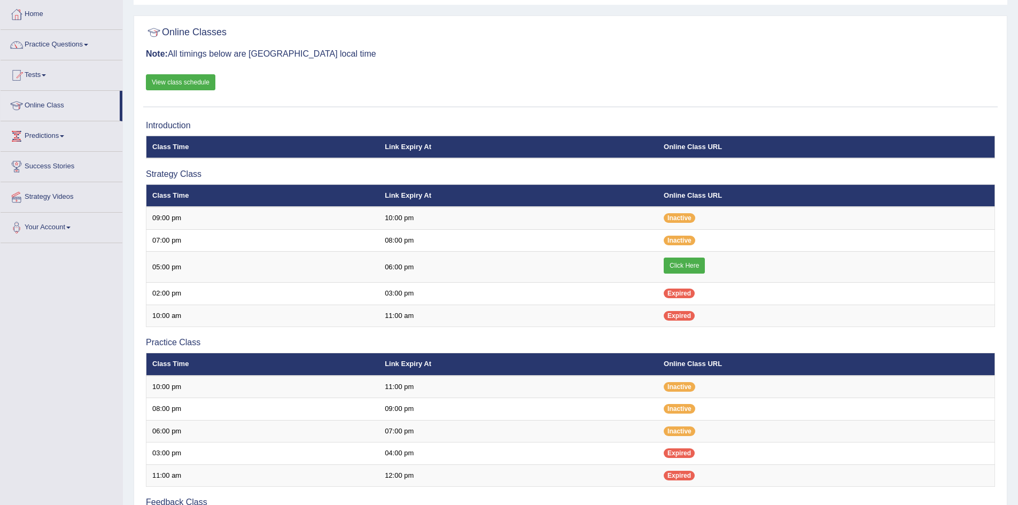
scroll to position [53, 0]
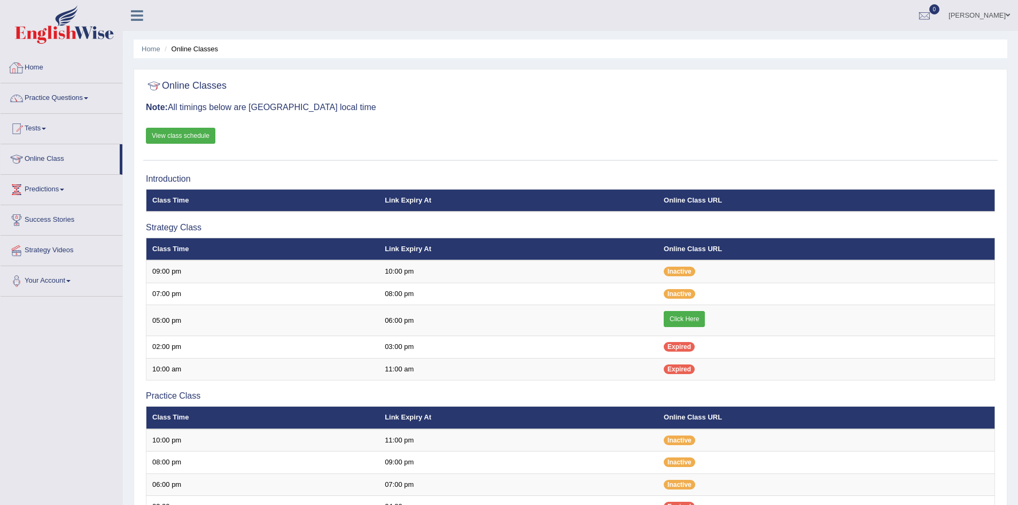
click at [35, 65] on link "Home" at bounding box center [62, 66] width 122 height 27
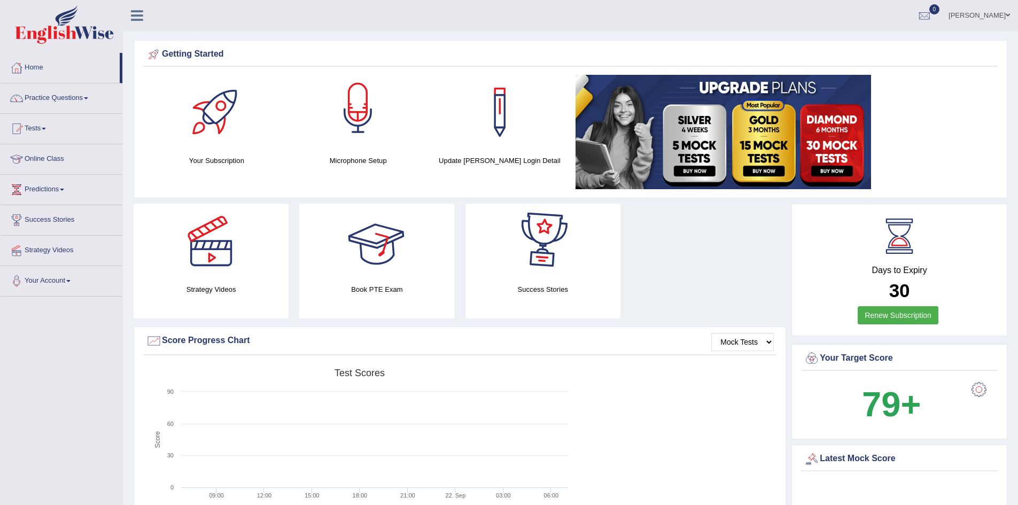
click at [357, 118] on div at bounding box center [357, 112] width 75 height 75
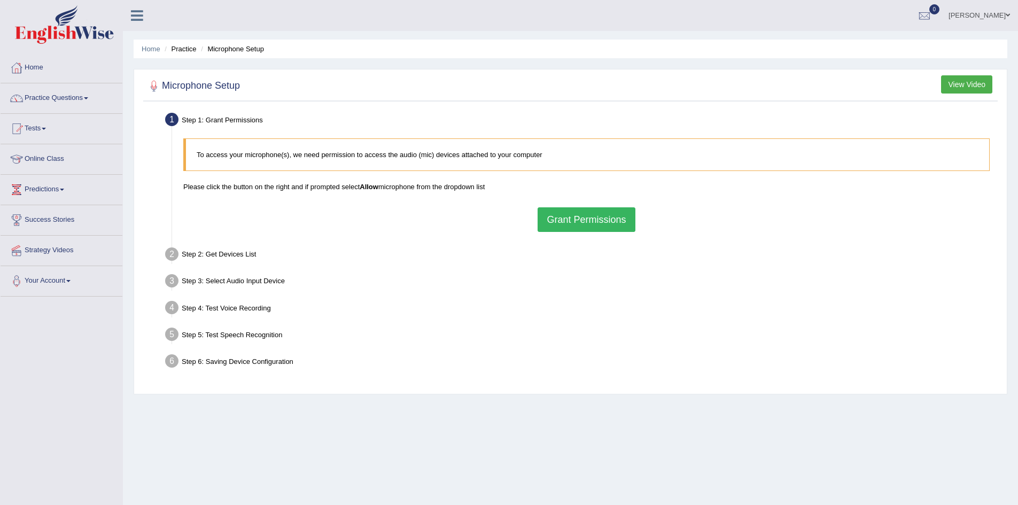
click at [968, 87] on button "View Video" at bounding box center [966, 84] width 51 height 18
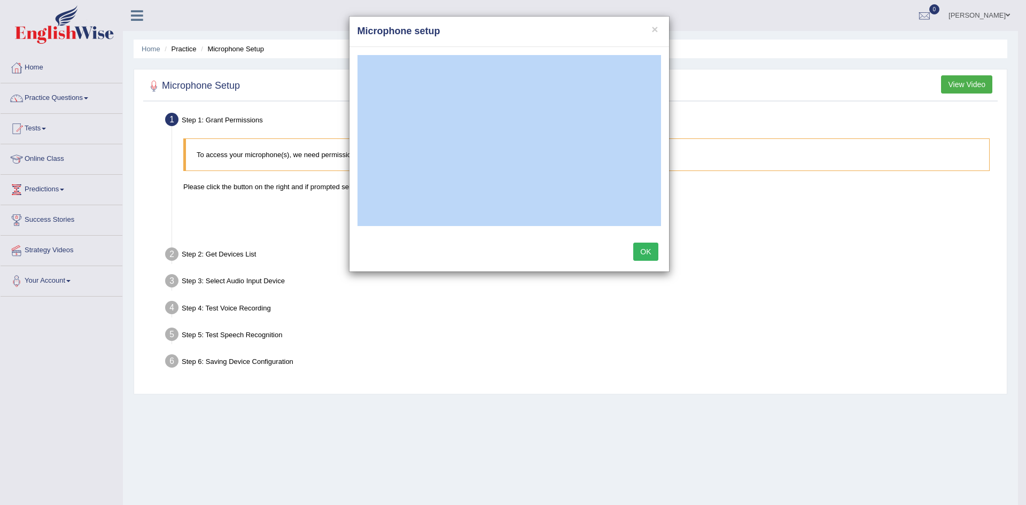
drag, startPoint x: 570, startPoint y: 32, endPoint x: 669, endPoint y: 98, distance: 118.7
click at [670, 99] on div "× Microphone setup OK" at bounding box center [513, 252] width 1026 height 505
